Goal: Information Seeking & Learning: Learn about a topic

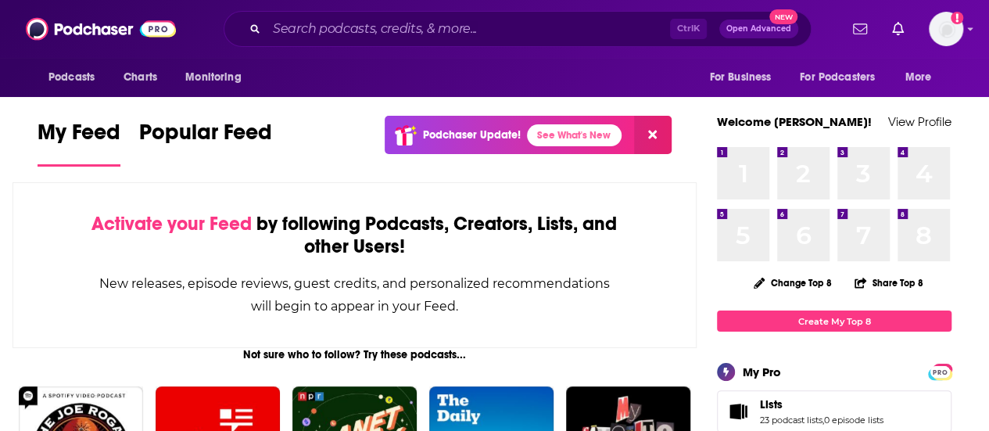
click at [317, 13] on div "Ctrl K Open Advanced New" at bounding box center [518, 29] width 588 height 36
click at [317, 16] on input "Search podcasts, credits, & more..." at bounding box center [468, 28] width 403 height 25
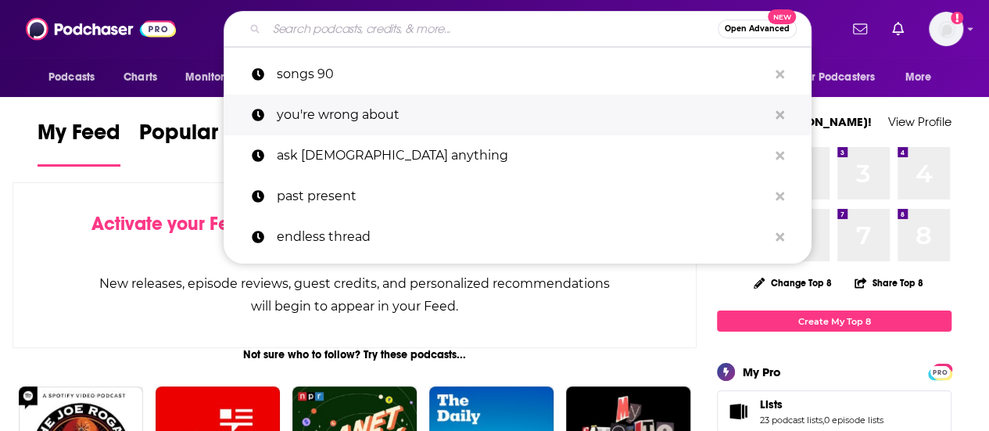
click at [344, 118] on p "you're wrong about" at bounding box center [522, 115] width 491 height 41
type input "you're wrong about"
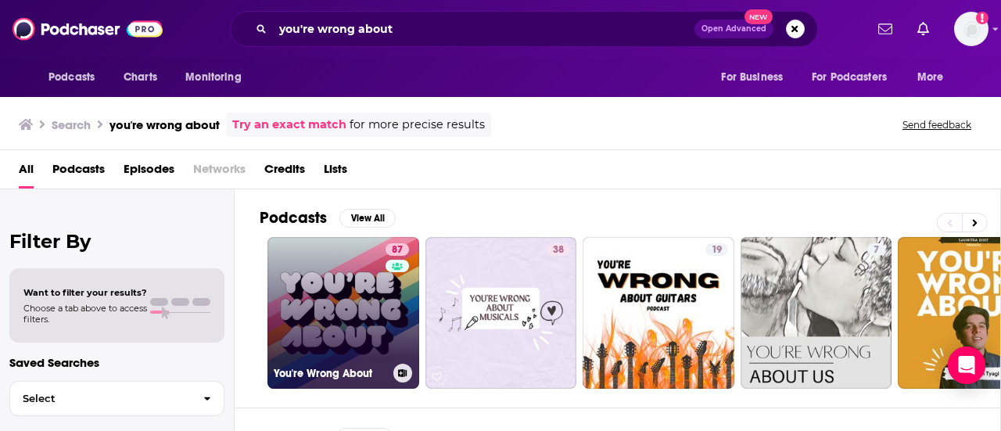
click at [356, 296] on link "87 You're Wrong About" at bounding box center [343, 313] width 152 height 152
